Goal: Task Accomplishment & Management: Manage account settings

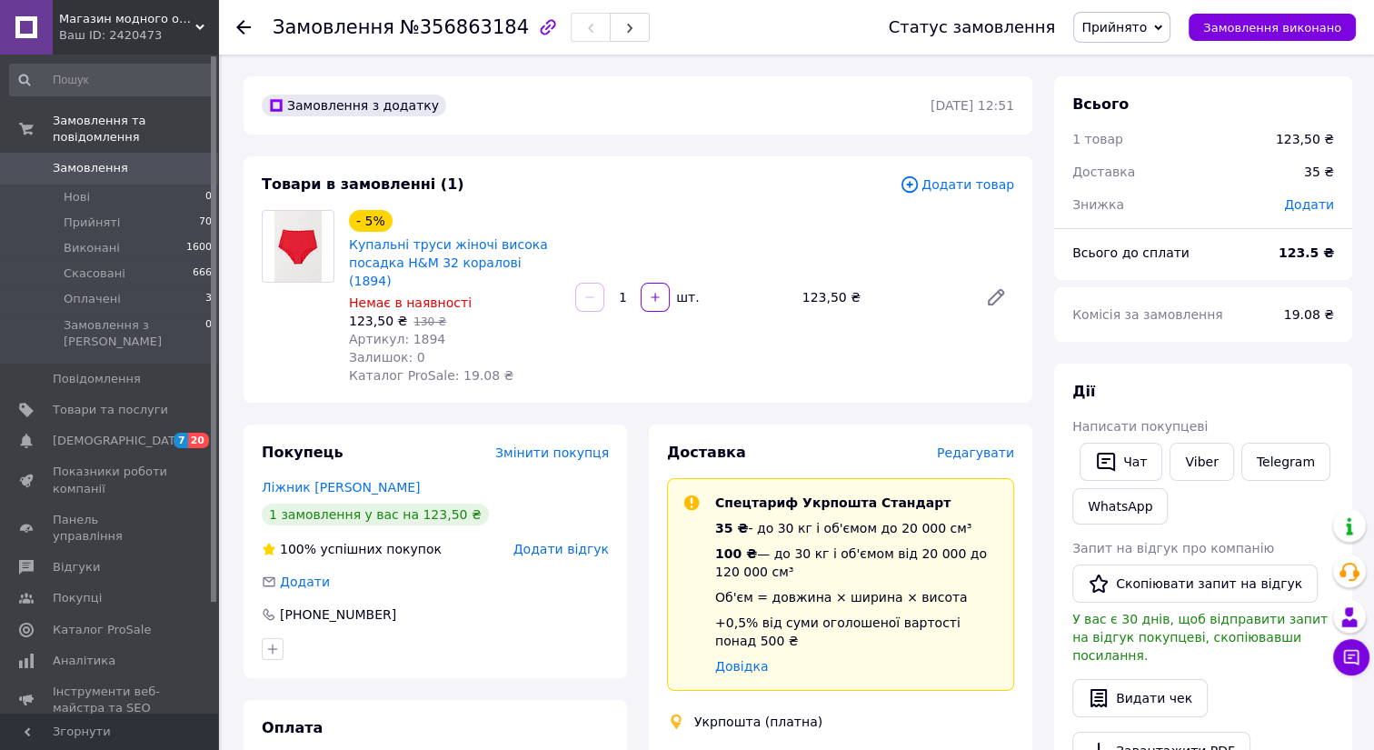
click at [245, 26] on use at bounding box center [243, 27] width 15 height 15
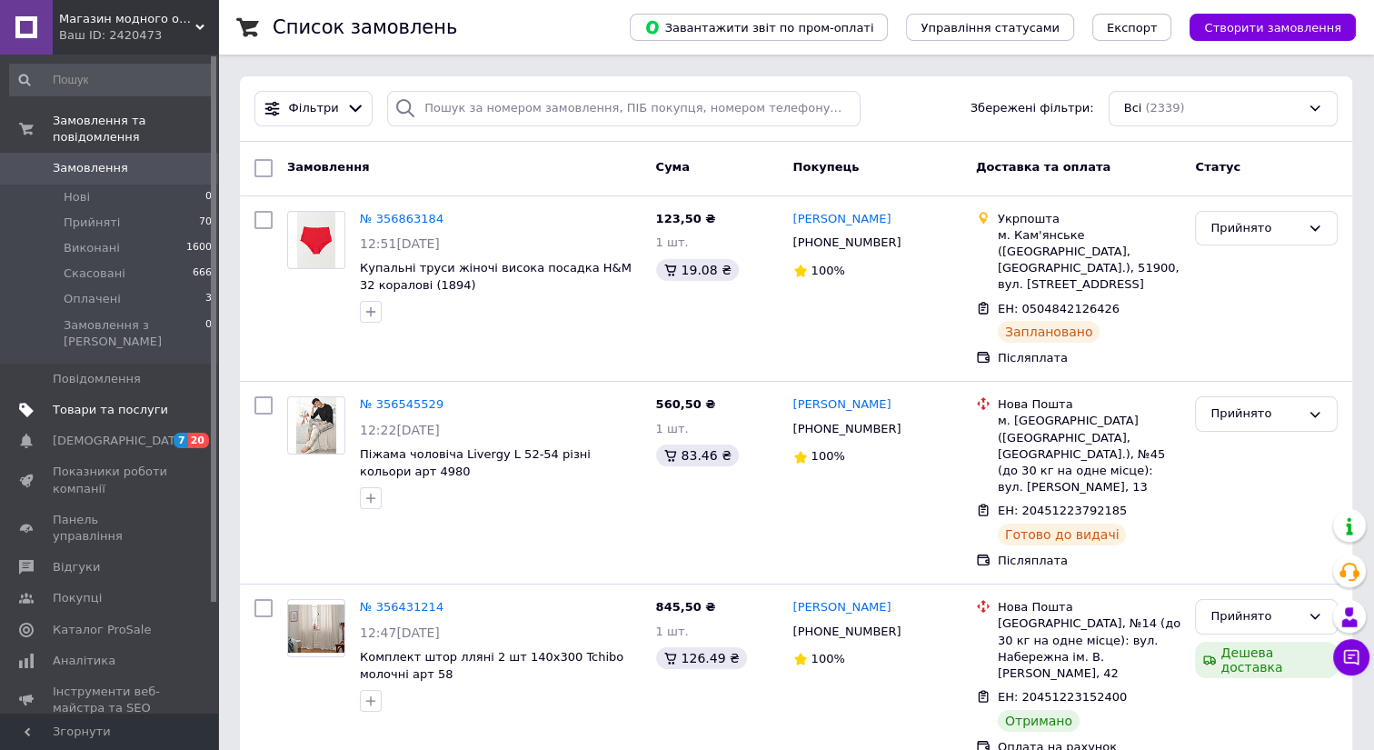
click at [99, 402] on span "Товари та послуги" at bounding box center [110, 410] width 115 height 16
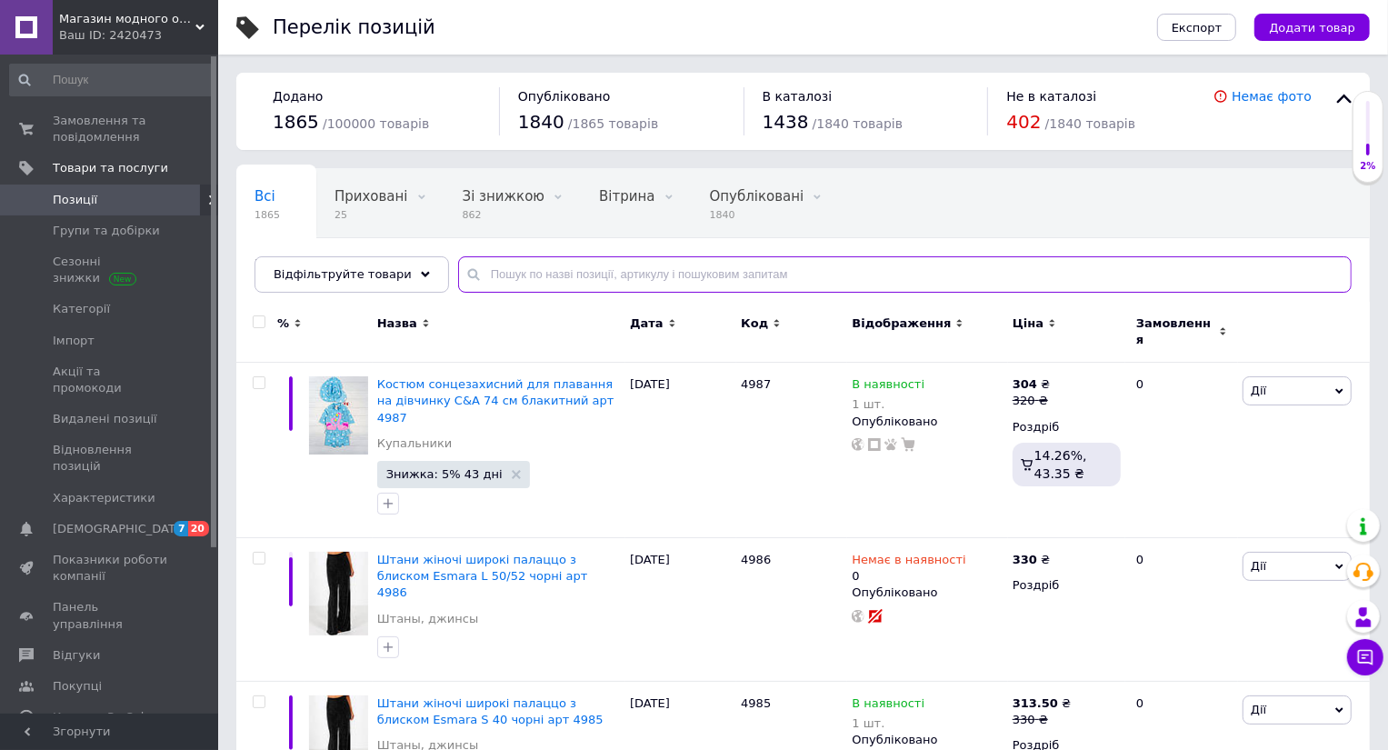
click at [530, 274] on input "text" at bounding box center [904, 274] width 893 height 36
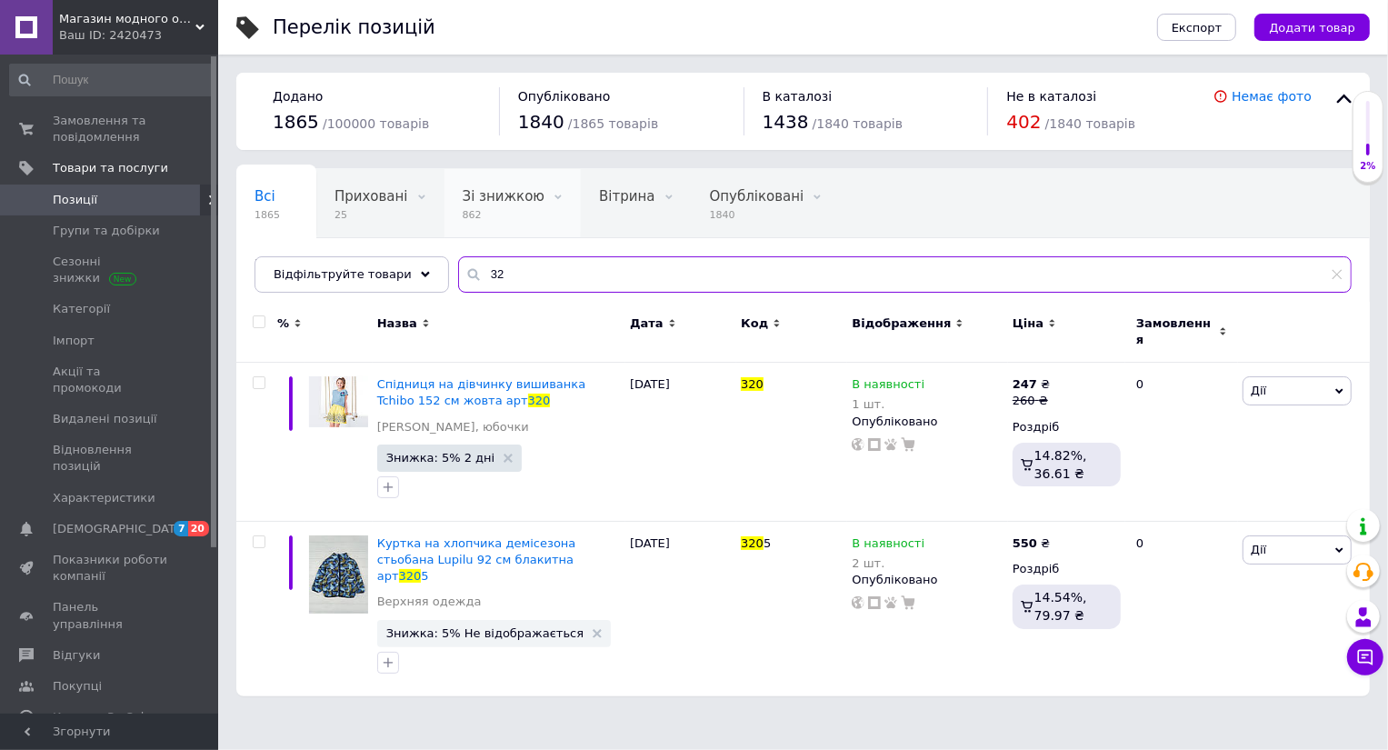
type input "3"
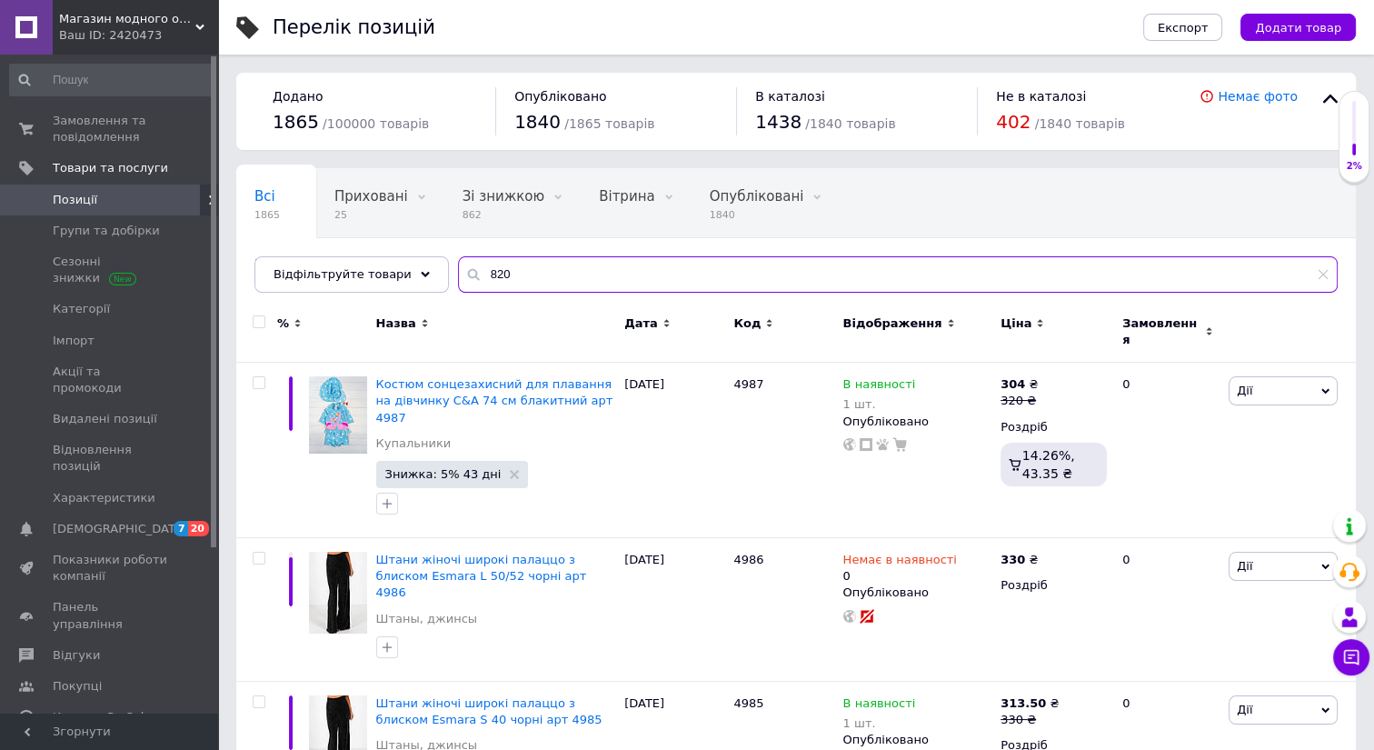
click at [496, 274] on input "820" at bounding box center [898, 274] width 880 height 36
drag, startPoint x: 496, startPoint y: 276, endPoint x: 465, endPoint y: 271, distance: 31.4
click at [465, 271] on input "820" at bounding box center [898, 274] width 880 height 36
drag, startPoint x: 486, startPoint y: 284, endPoint x: 435, endPoint y: 281, distance: 51.0
click at [433, 284] on div "Всі 1865 Приховані 25 Видалити Редагувати Зі знижкою 862 Видалити Редагувати Ві…" at bounding box center [796, 230] width 1120 height 125
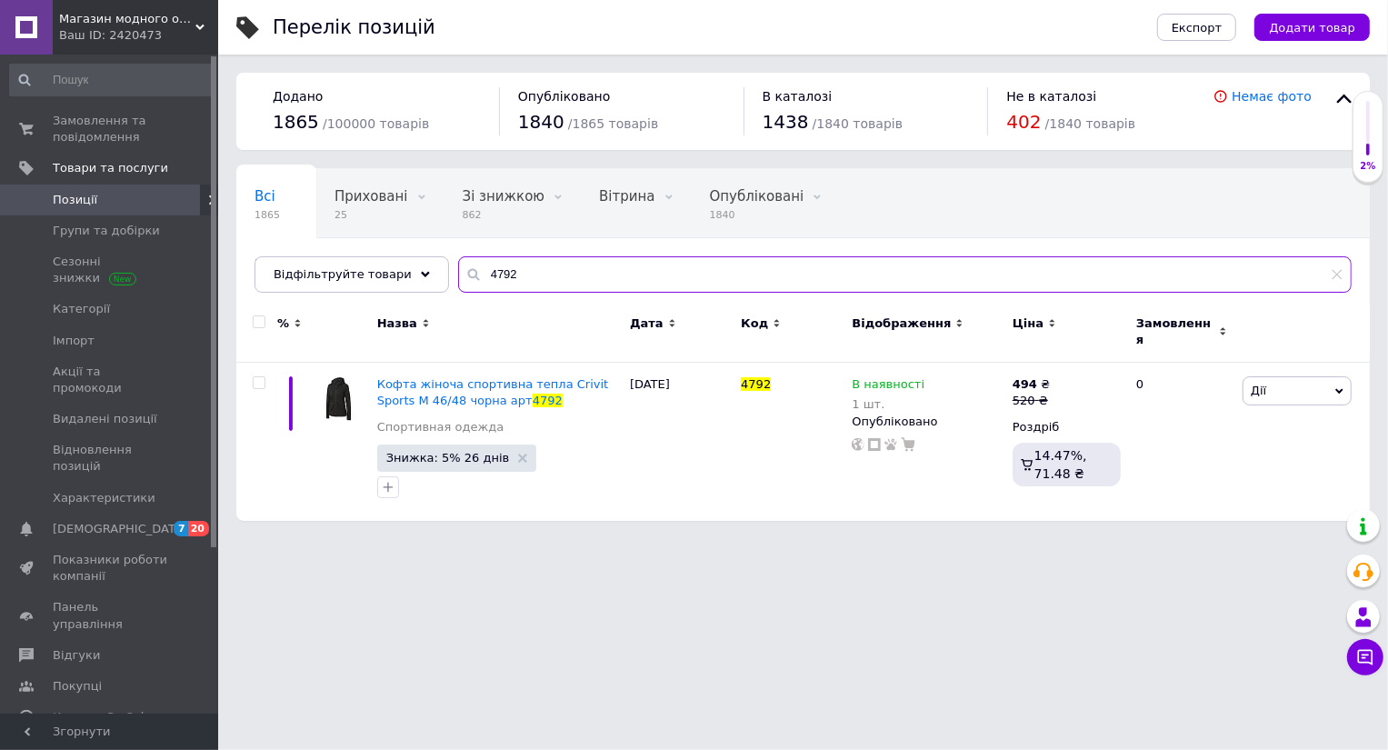
type input "4792"
